Goal: Task Accomplishment & Management: Complete application form

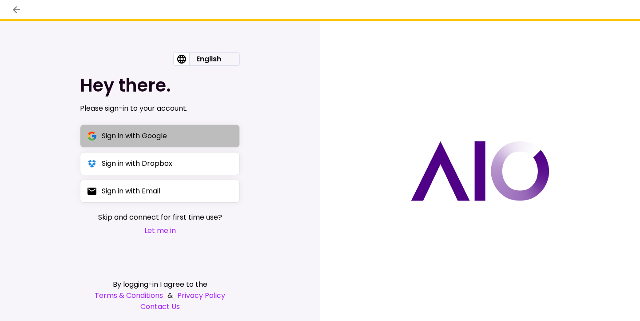
click at [227, 130] on button "Sign in with Google" at bounding box center [160, 135] width 160 height 23
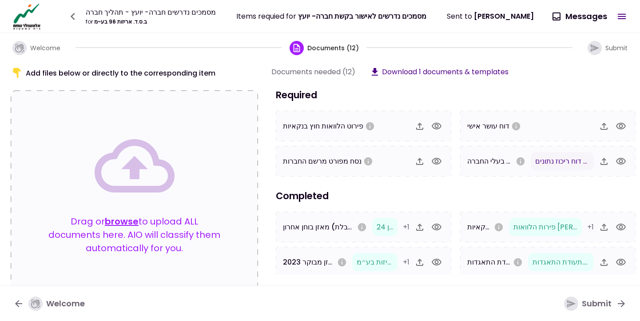
click at [72, 14] on icon "button" at bounding box center [73, 16] width 14 height 14
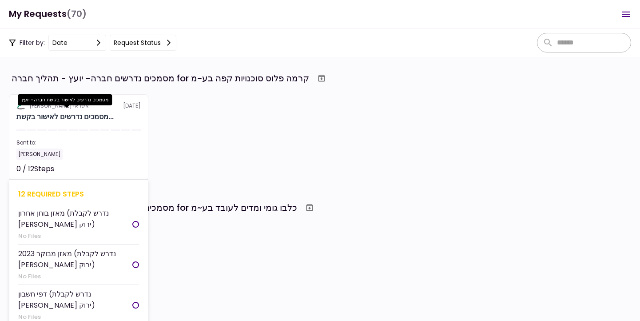
click at [102, 119] on div "מסמכים נדרשים לאישור בקשת..." at bounding box center [64, 117] width 97 height 11
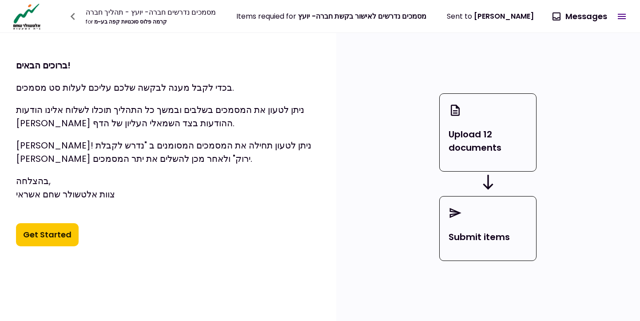
click at [56, 230] on button "Get Started" at bounding box center [47, 234] width 63 height 23
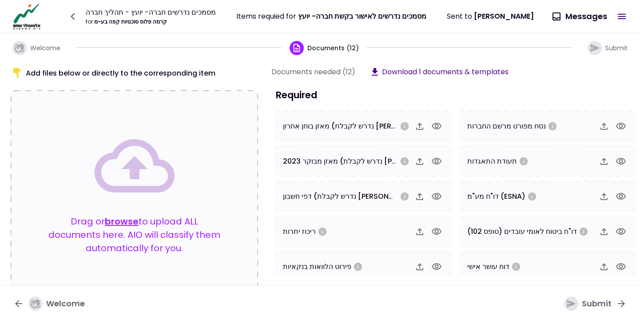
click at [436, 128] on icon "button" at bounding box center [436, 126] width 11 height 11
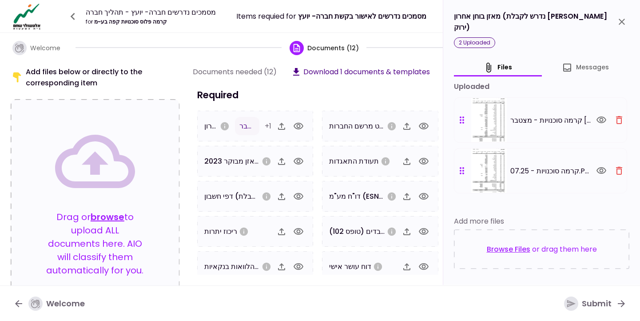
click at [302, 163] on icon "button" at bounding box center [298, 161] width 11 height 11
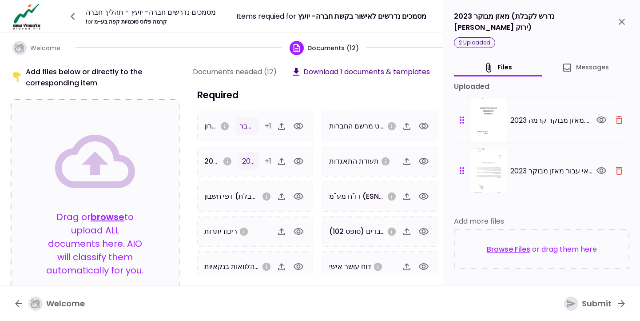
click at [296, 190] on button "button" at bounding box center [298, 196] width 15 height 15
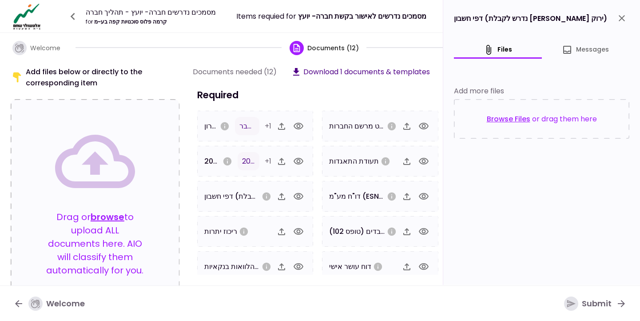
click at [301, 128] on icon "button" at bounding box center [298, 126] width 11 height 11
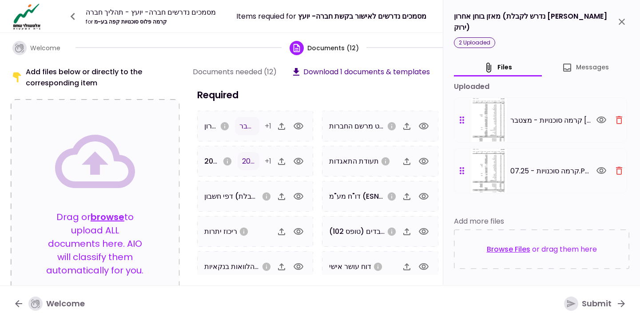
click at [298, 163] on icon "button" at bounding box center [299, 161] width 10 height 7
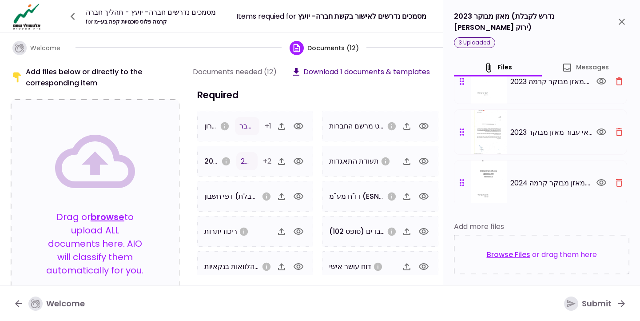
scroll to position [38, 0]
click at [581, 304] on div "Submit" at bounding box center [588, 303] width 48 height 14
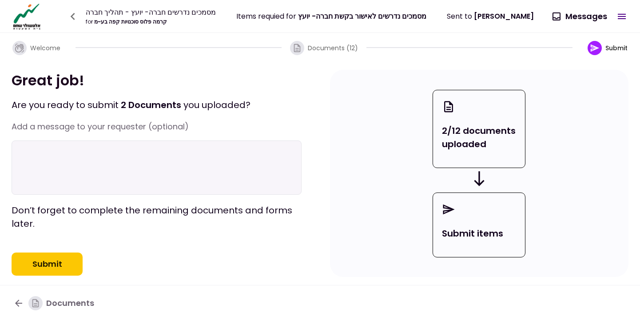
click at [69, 273] on button "Submit" at bounding box center [47, 263] width 71 height 23
